Goal: Information Seeking & Learning: Learn about a topic

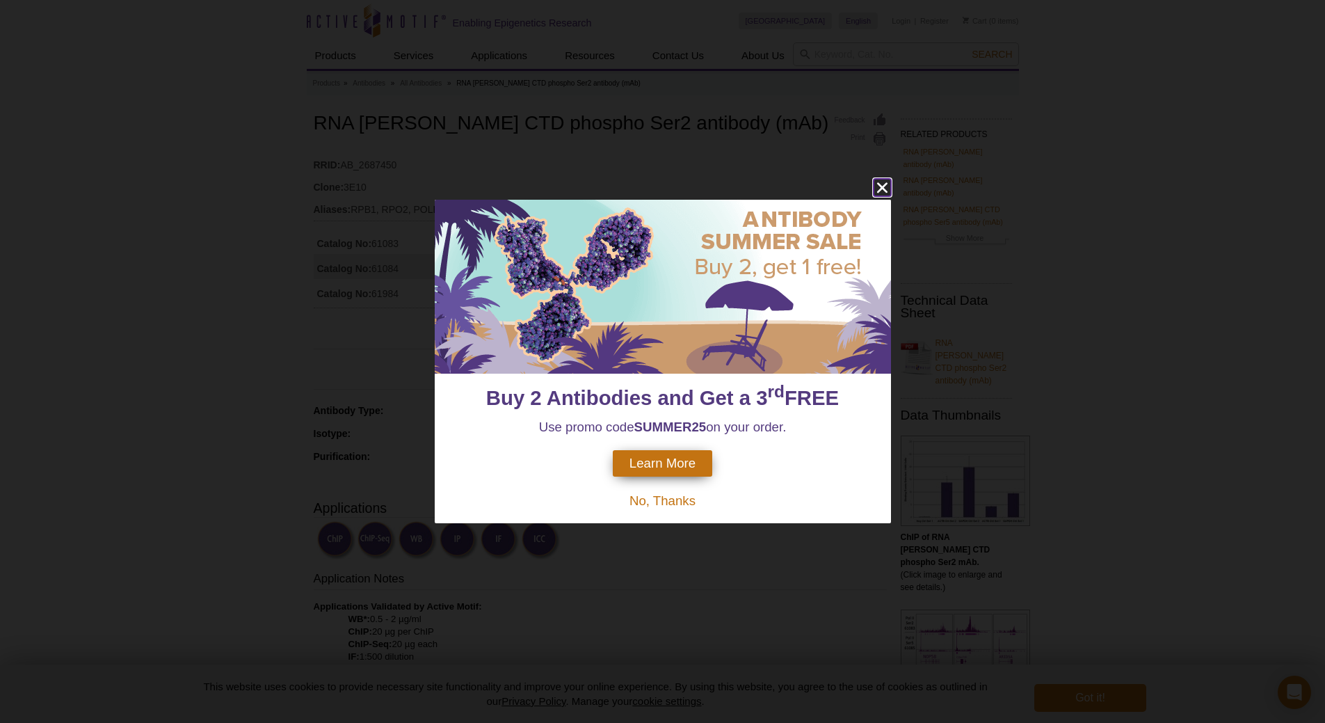
click at [887, 182] on icon "close" at bounding box center [882, 187] width 17 height 17
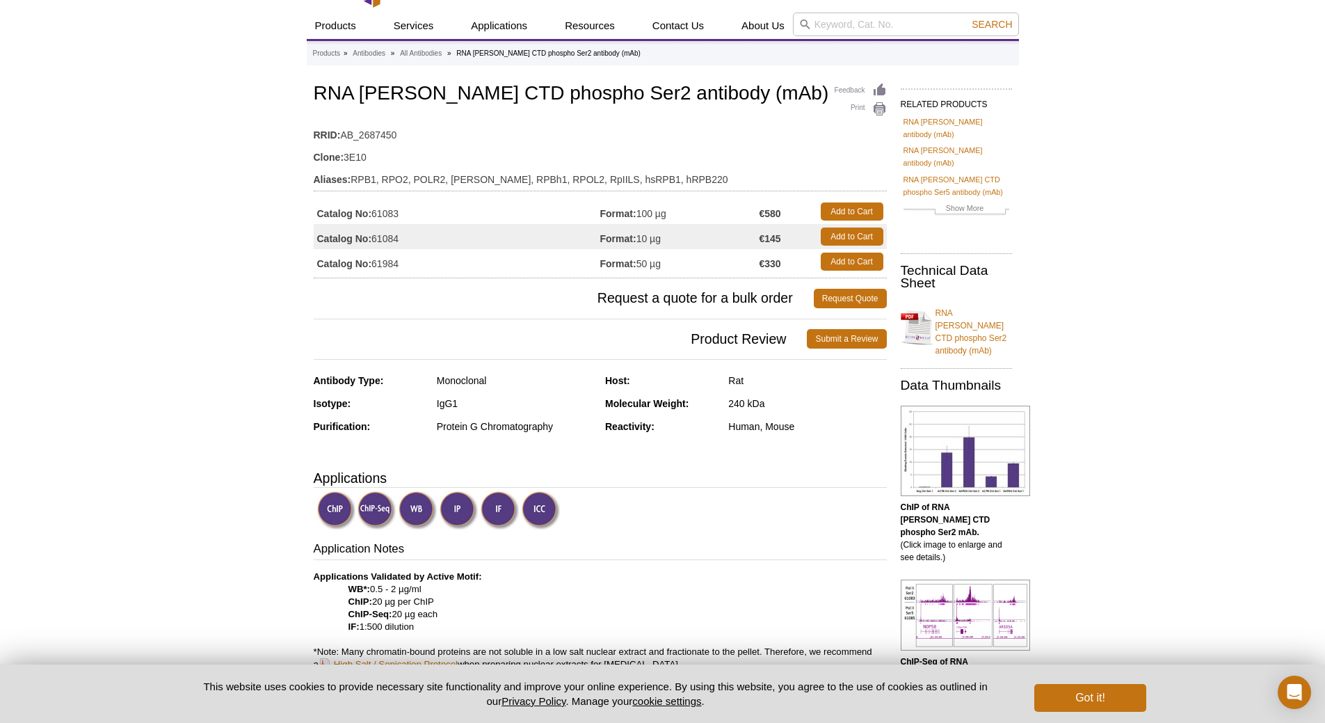
scroll to position [47, 0]
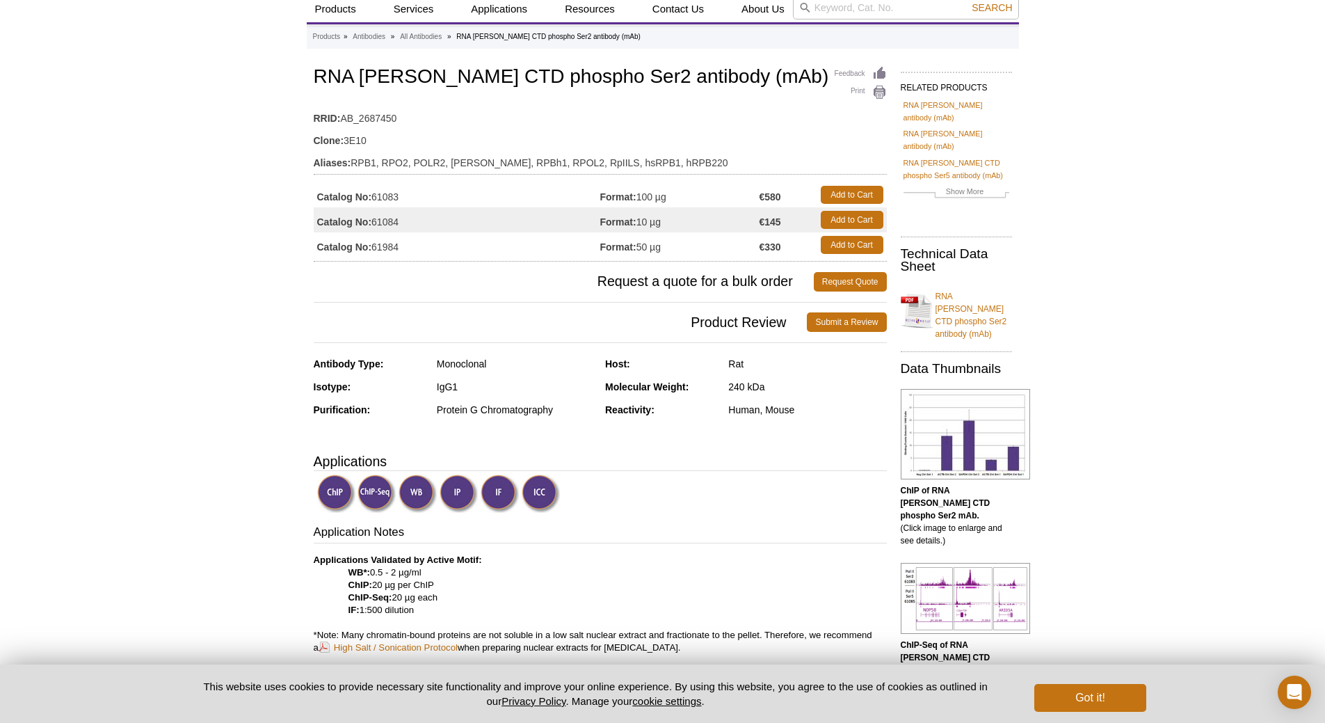
drag, startPoint x: 373, startPoint y: 585, endPoint x: 463, endPoint y: 580, distance: 89.2
click at [446, 584] on p "Applications Validated by Active Motif: WB*: 0.5 - 2 µg/ml ChIP: 20 µg per ChIP…" at bounding box center [600, 623] width 573 height 138
click at [463, 580] on p "Applications Validated by Active Motif: WB*: 0.5 - 2 µg/ml ChIP: 20 µg per ChIP…" at bounding box center [600, 623] width 573 height 138
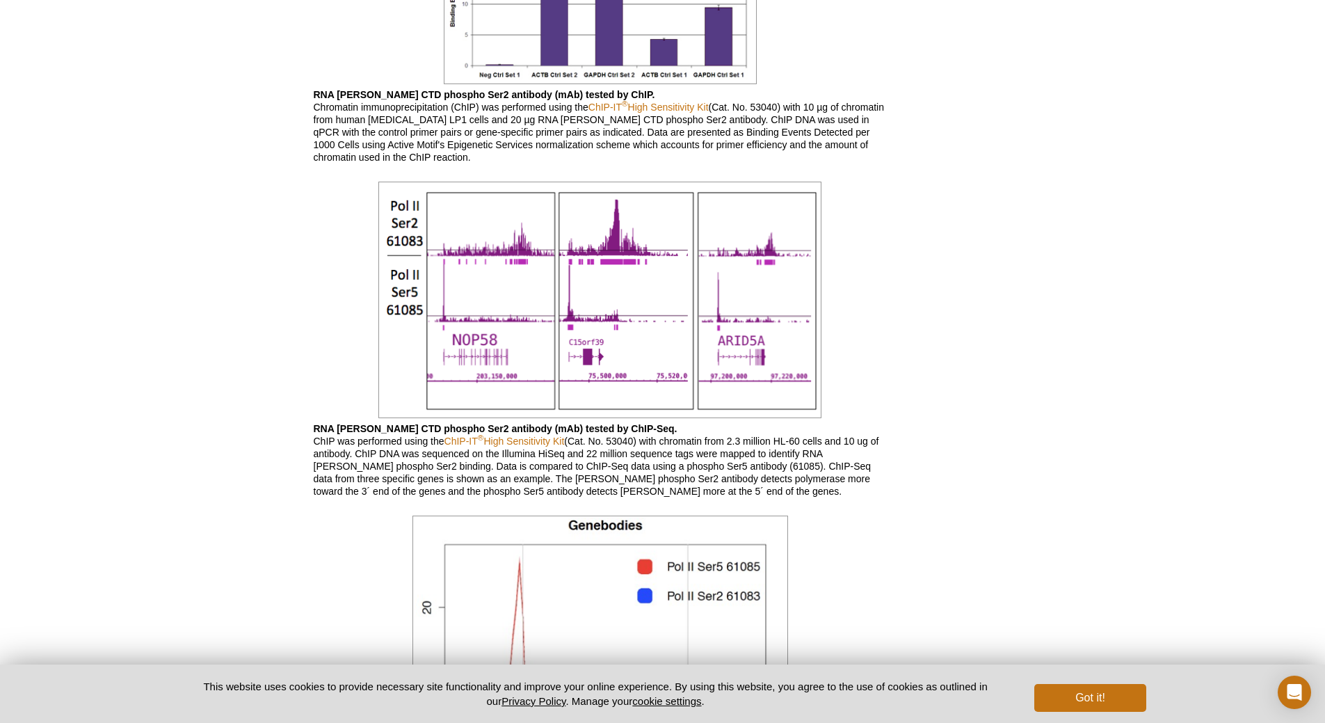
scroll to position [1438, 0]
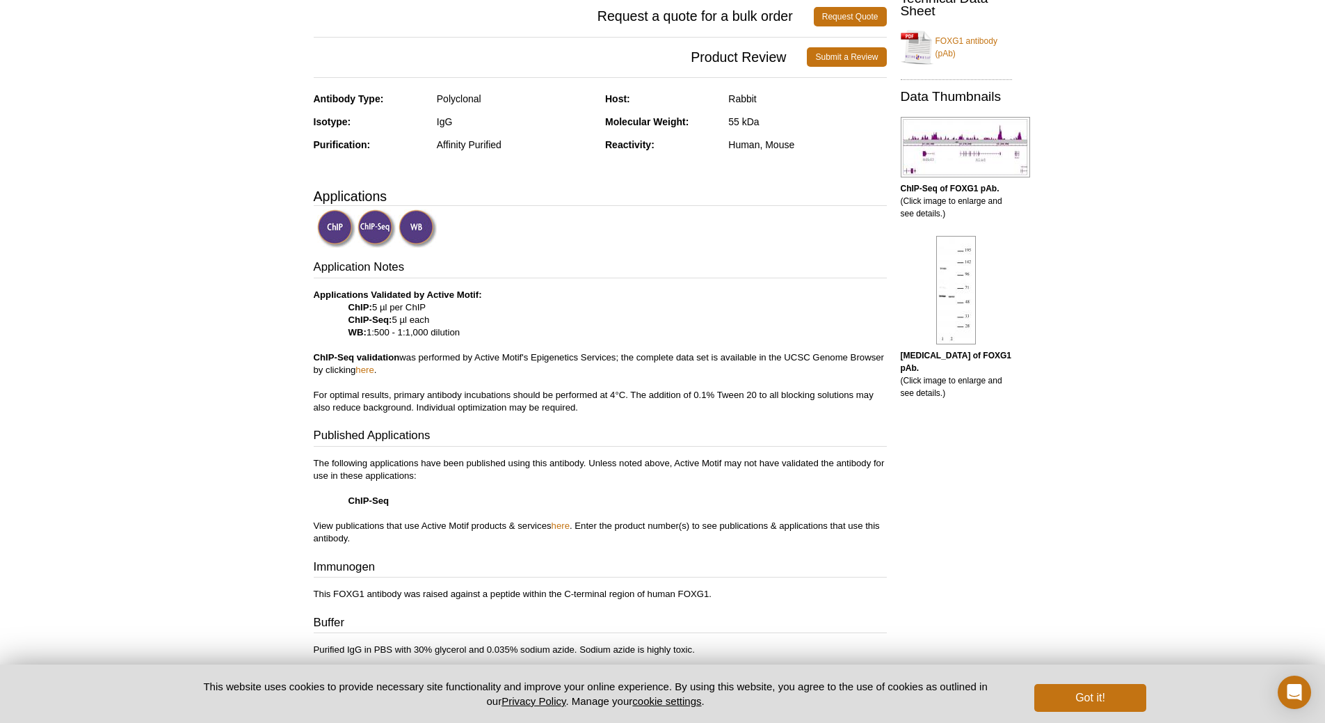
scroll to position [257, 0]
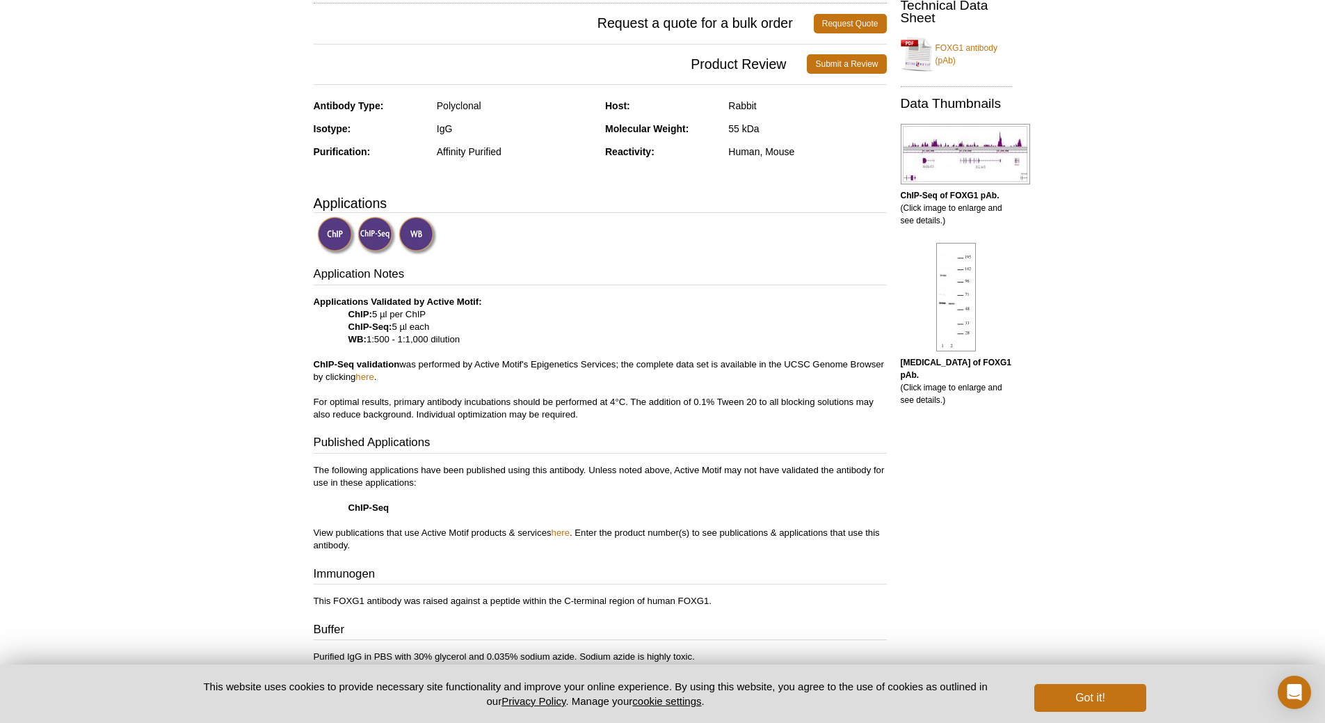
drag, startPoint x: 374, startPoint y: 310, endPoint x: 435, endPoint y: 314, distance: 61.4
click at [435, 314] on p "Applications Validated by Active Motif: ChIP: 5 µl per ChIP ChIP-Seq: 5 µl each…" at bounding box center [600, 358] width 573 height 125
click at [438, 315] on p "Applications Validated by Active Motif: ChIP: 5 µl per ChIP ChIP-Seq: 5 µl each…" at bounding box center [600, 358] width 573 height 125
click at [496, 330] on p "Applications Validated by Active Motif: ChIP: 5 µl per ChIP ChIP-Seq: 5 µl each…" at bounding box center [600, 358] width 573 height 125
click at [525, 383] on p "Applications Validated by Active Motif: ChIP: 5 µl per ChIP ChIP-Seq: 5 µl each…" at bounding box center [600, 358] width 573 height 125
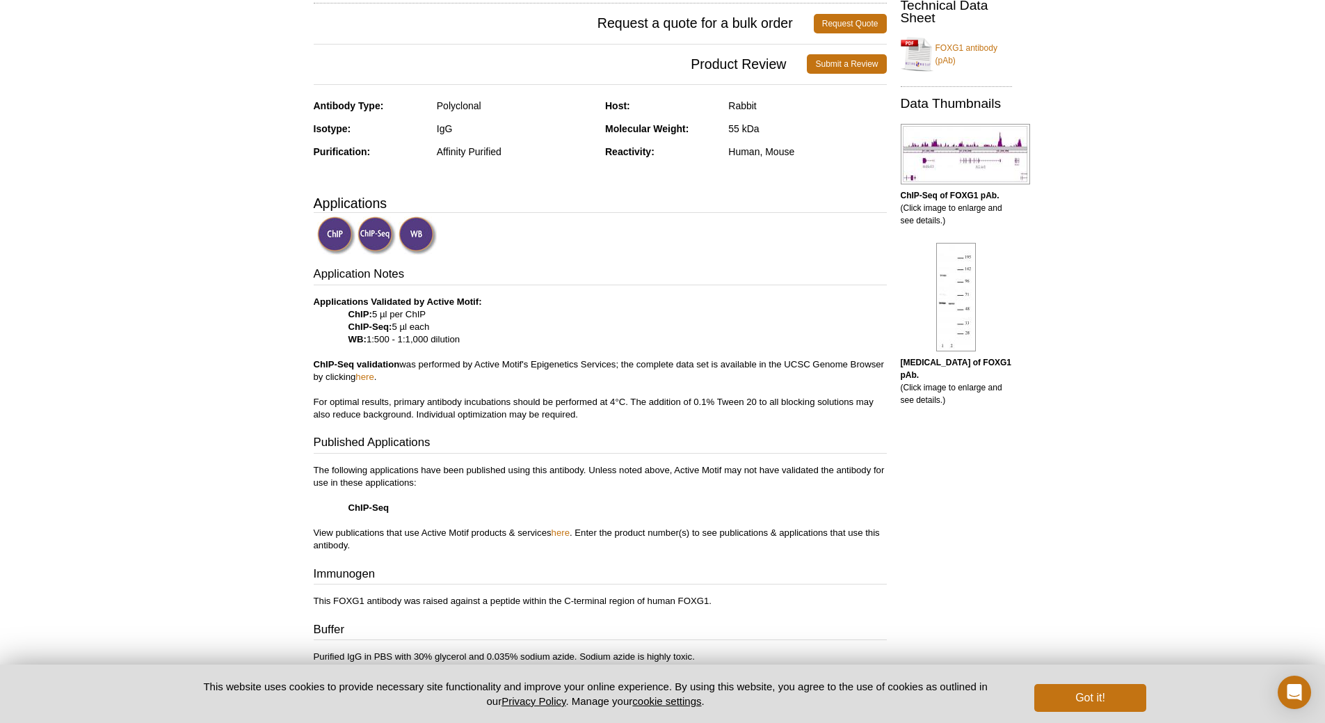
click at [534, 394] on p "Applications Validated by Active Motif: ChIP: 5 µl per ChIP ChIP-Seq: 5 µl each…" at bounding box center [600, 358] width 573 height 125
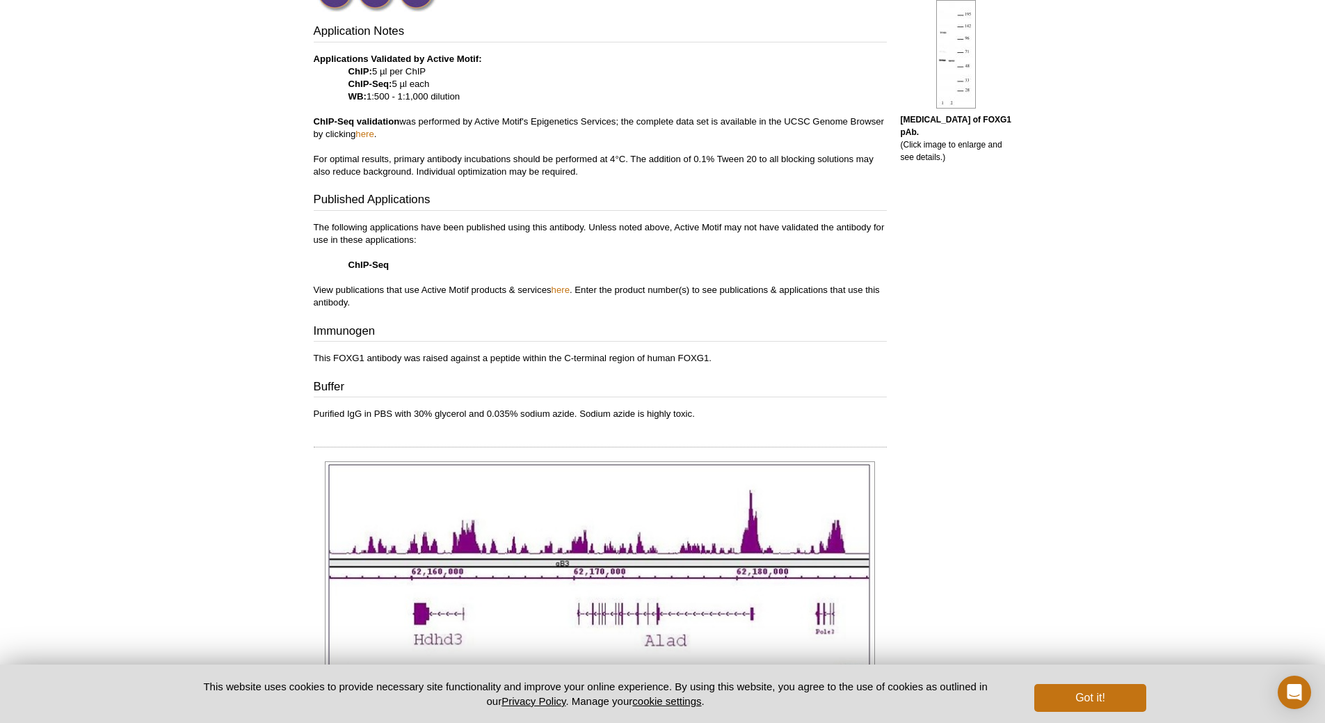
scroll to position [536, 0]
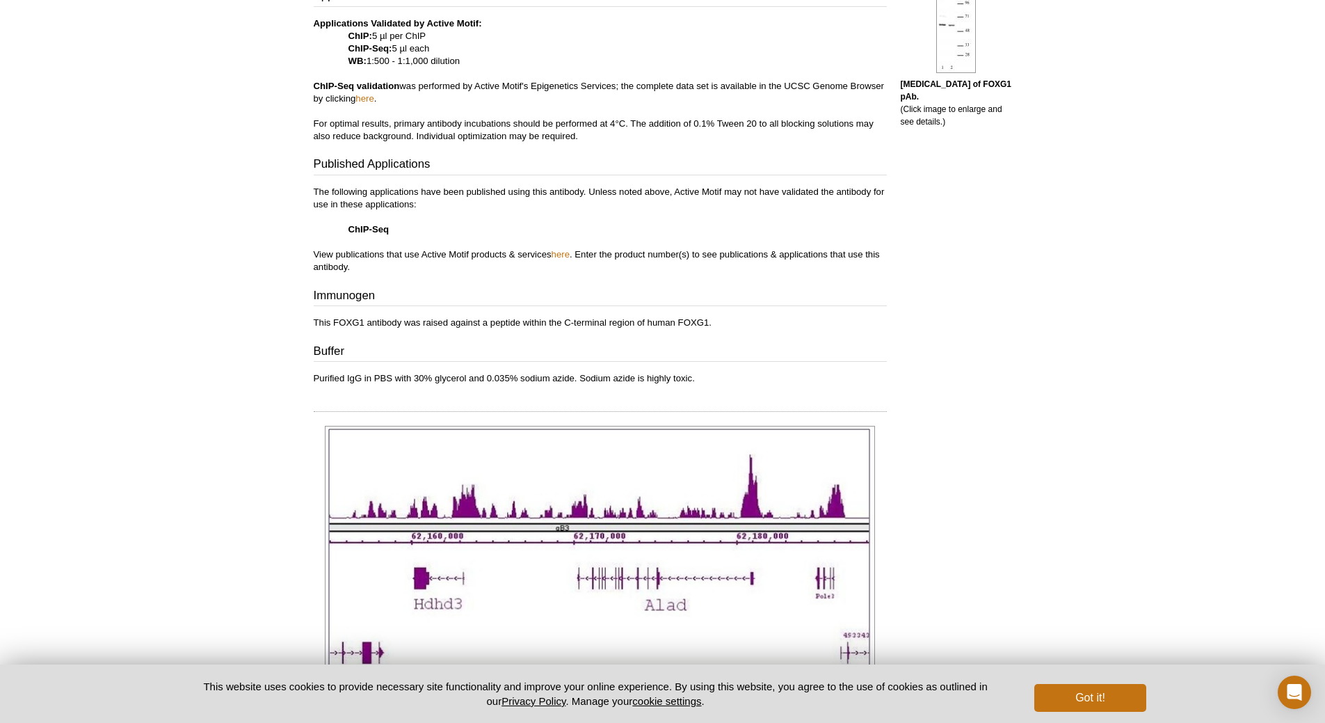
click at [1016, 333] on div "RELATED PRODUCTS FOXL2 antibody (pAb) FOXO1/FKHR antibody (pAb) FOXP1 antibody …" at bounding box center [953, 392] width 132 height 1636
